Goal: Task Accomplishment & Management: Use online tool/utility

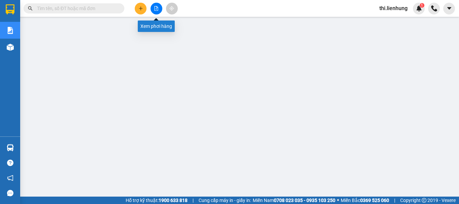
click at [160, 8] on button at bounding box center [156, 9] width 12 height 12
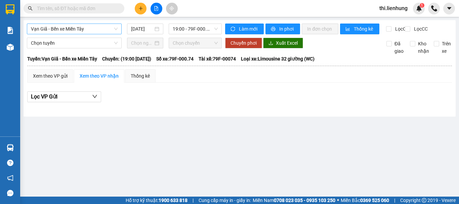
click at [88, 31] on span "Vạn Giã - Bến xe Miền Tây" at bounding box center [74, 29] width 87 height 10
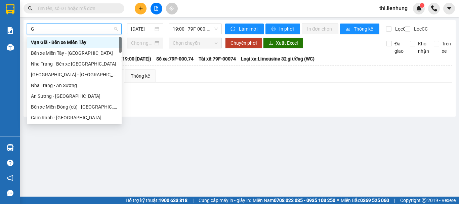
type input "GA"
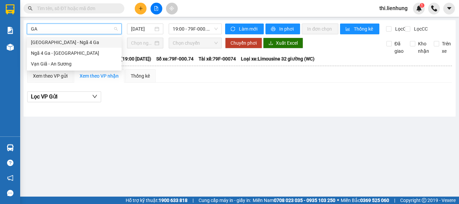
click at [74, 44] on div "[GEOGRAPHIC_DATA] - Ngã 4 Ga" at bounding box center [74, 42] width 87 height 7
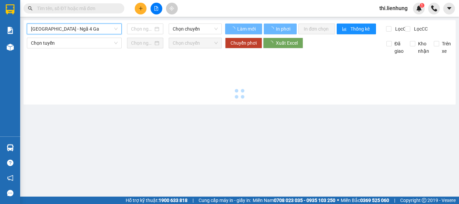
type input "[DATE]"
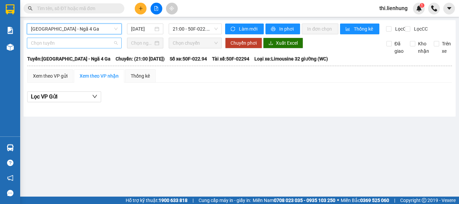
click at [72, 48] on span "Chọn tuyến" at bounding box center [74, 43] width 87 height 10
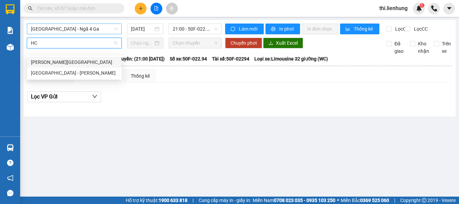
type input "HCM"
click at [75, 75] on div "[GEOGRAPHIC_DATA] - [PERSON_NAME]" at bounding box center [74, 72] width 87 height 7
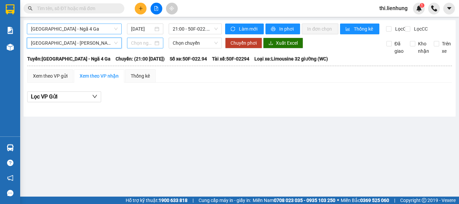
click at [143, 47] on input at bounding box center [142, 42] width 22 height 7
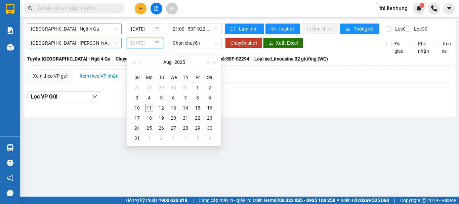
type input "[DATE]"
click at [148, 108] on div "11" at bounding box center [149, 108] width 8 height 8
type input "[DATE]"
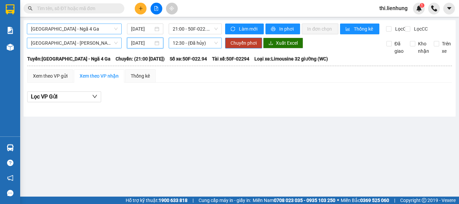
click at [185, 48] on span "12:30 - (Đã hủy)" at bounding box center [195, 43] width 45 height 10
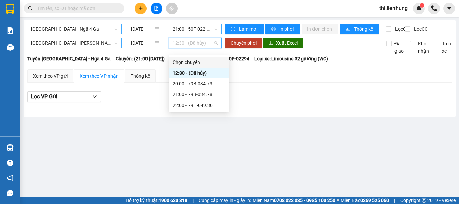
click at [184, 26] on span "21:00 - 50F-022.94" at bounding box center [195, 29] width 45 height 10
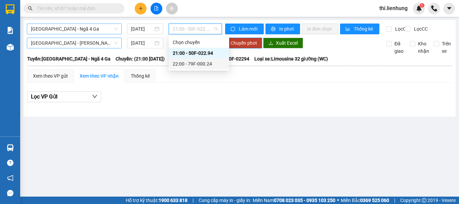
click at [198, 65] on div "22:00 - 79F-000.24" at bounding box center [199, 63] width 52 height 7
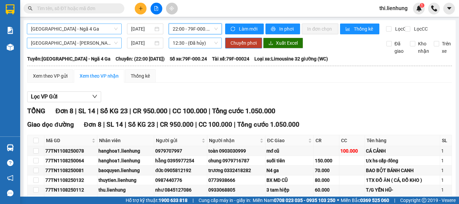
click at [196, 48] on span "12:30 - (Đã hủy)" at bounding box center [195, 43] width 45 height 10
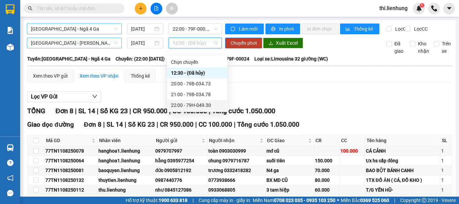
click at [198, 103] on div "22:00 - 79H-049.30" at bounding box center [197, 104] width 52 height 7
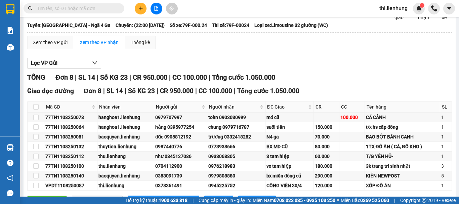
scroll to position [67, 0]
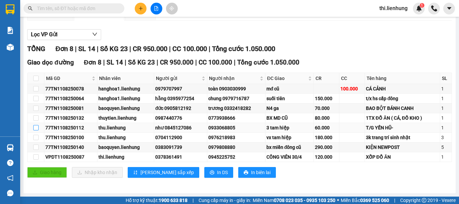
click at [37, 129] on input "checkbox" at bounding box center [35, 127] width 5 height 5
checkbox input "true"
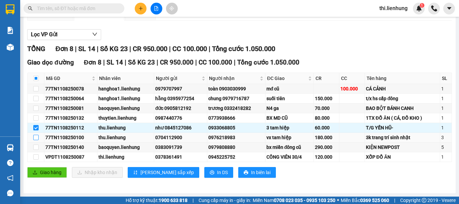
click at [37, 138] on input "checkbox" at bounding box center [35, 137] width 5 height 5
checkbox input "true"
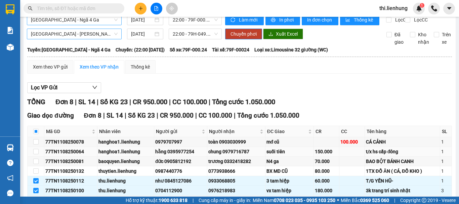
scroll to position [0, 0]
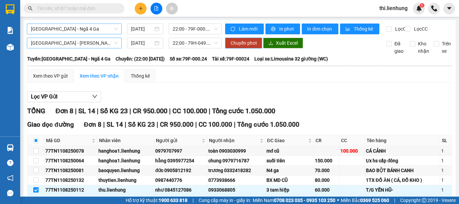
click at [236, 47] on span "Chuyển phơi" at bounding box center [243, 42] width 26 height 7
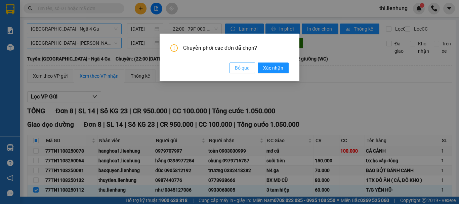
click at [268, 67] on span "Xác nhận" at bounding box center [273, 67] width 20 height 7
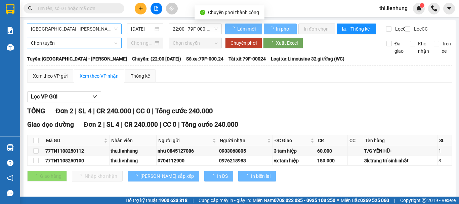
checkbox input "false"
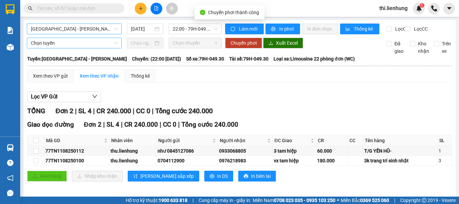
click at [77, 26] on span "[GEOGRAPHIC_DATA] - [PERSON_NAME]" at bounding box center [74, 29] width 87 height 10
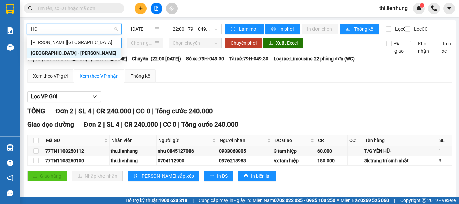
type input "HCM"
click at [75, 53] on div "[GEOGRAPHIC_DATA] - [PERSON_NAME]" at bounding box center [74, 52] width 86 height 7
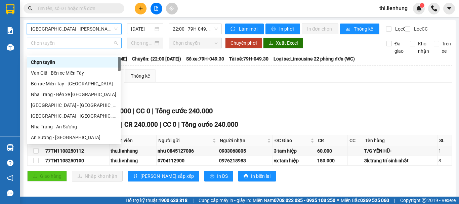
click at [74, 48] on span "Chọn tuyến" at bounding box center [74, 43] width 87 height 10
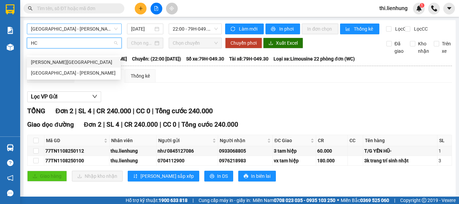
type input "HCM"
click at [63, 72] on div "[GEOGRAPHIC_DATA] - [PERSON_NAME]" at bounding box center [74, 72] width 86 height 7
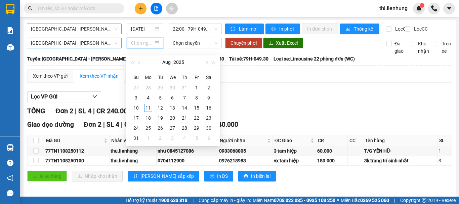
click at [137, 47] on input at bounding box center [142, 42] width 22 height 7
type input "[DATE]"
click at [150, 107] on div "11" at bounding box center [148, 108] width 8 height 8
type input "[DATE]"
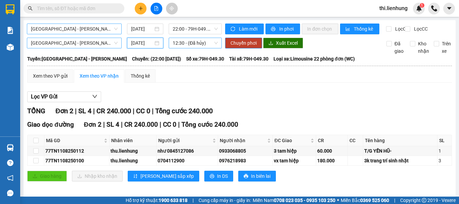
click at [186, 48] on span "12:30 - (Đã hủy)" at bounding box center [195, 43] width 45 height 10
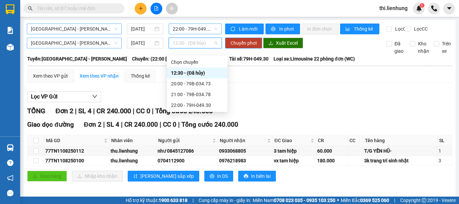
click at [185, 28] on span "22:00 - 79H-049.30" at bounding box center [195, 29] width 45 height 10
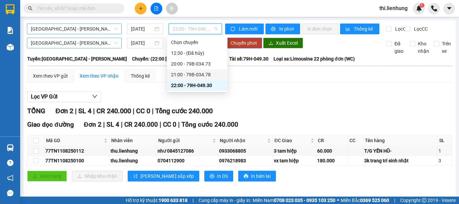
click at [190, 74] on div "21:00 - 79B-034.78" at bounding box center [197, 74] width 52 height 7
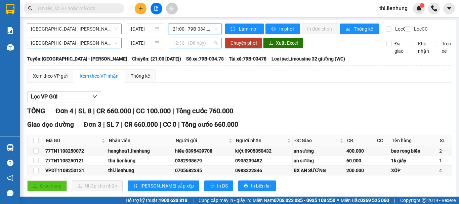
click at [185, 48] on span "12:30 - (Đã hủy)" at bounding box center [195, 43] width 45 height 10
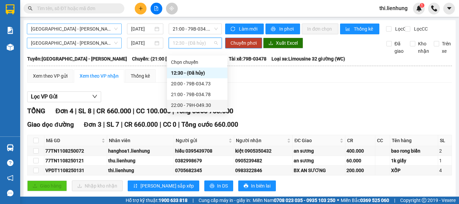
click at [182, 107] on div "22:00 - 79H-049.30" at bounding box center [197, 104] width 52 height 7
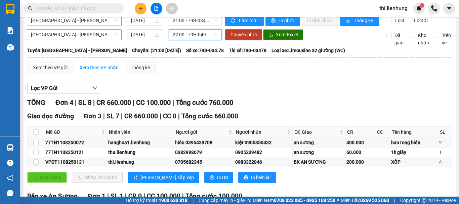
scroll to position [34, 0]
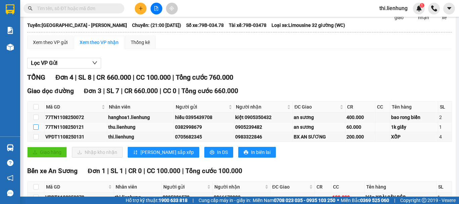
click at [36, 130] on input "checkbox" at bounding box center [35, 126] width 5 height 5
checkbox input "true"
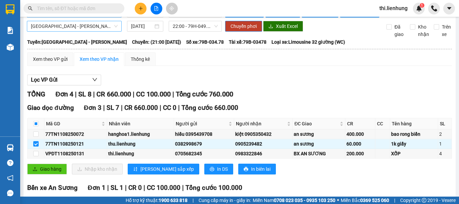
scroll to position [0, 0]
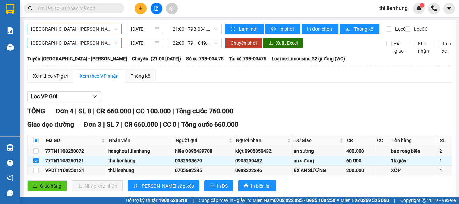
click at [232, 47] on span "Chuyển phơi" at bounding box center [243, 42] width 26 height 7
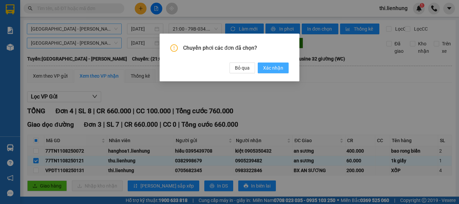
click at [267, 69] on span "Xác nhận" at bounding box center [273, 67] width 20 height 7
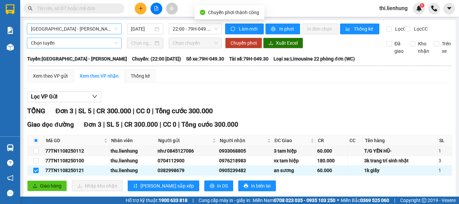
checkbox input "false"
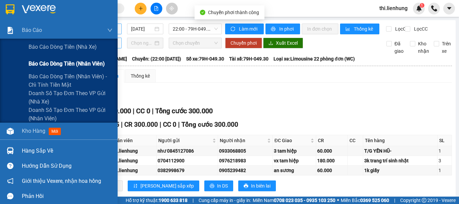
click at [47, 71] on div "Báo cáo dòng tiền (nhân viên)" at bounding box center [71, 63] width 84 height 17
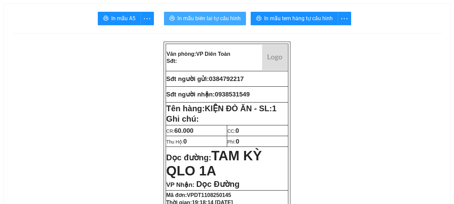
click at [212, 16] on span "In mẫu biên lai tự cấu hình" at bounding box center [208, 18] width 63 height 8
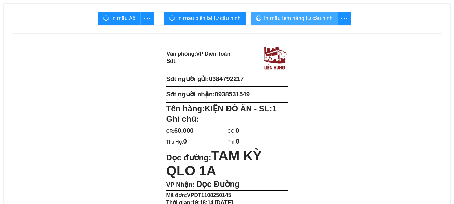
click at [269, 20] on span "In mẫu tem hàng tự cấu hình" at bounding box center [298, 18] width 69 height 8
